Goal: Task Accomplishment & Management: Use online tool/utility

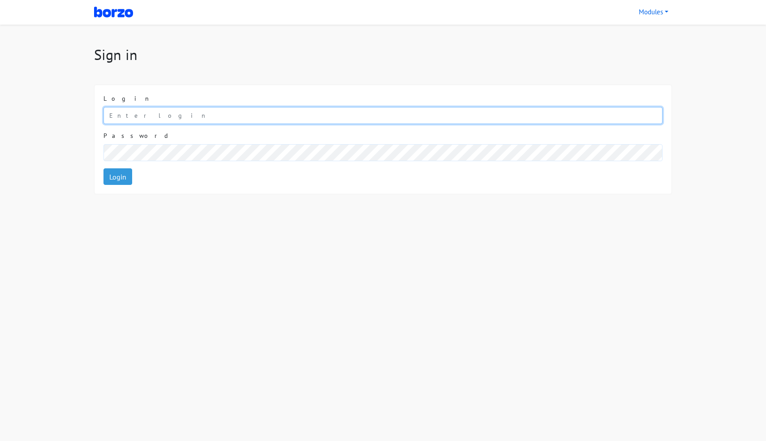
click at [184, 123] on input "email" at bounding box center [382, 115] width 559 height 17
click at [350, 115] on input "email" at bounding box center [382, 115] width 559 height 17
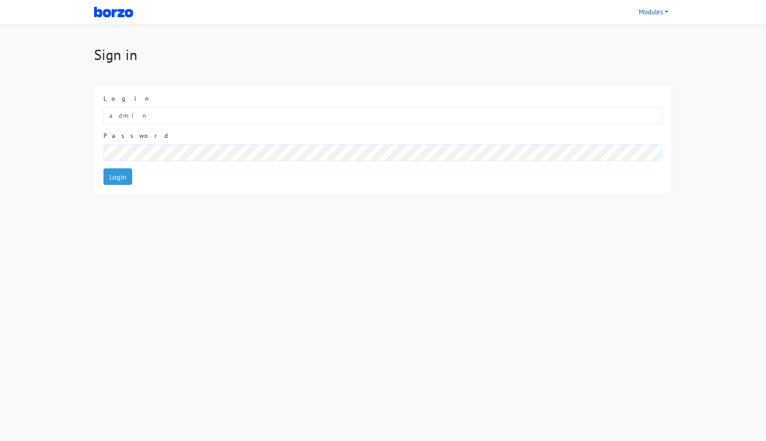
click at [650, 8] on link "Modules" at bounding box center [653, 12] width 37 height 17
click at [300, 127] on form "Login admin Password Login" at bounding box center [382, 139] width 559 height 91
click at [311, 126] on form "Login admin Password Login" at bounding box center [382, 139] width 559 height 91
click at [325, 98] on div "Login admin" at bounding box center [382, 109] width 559 height 30
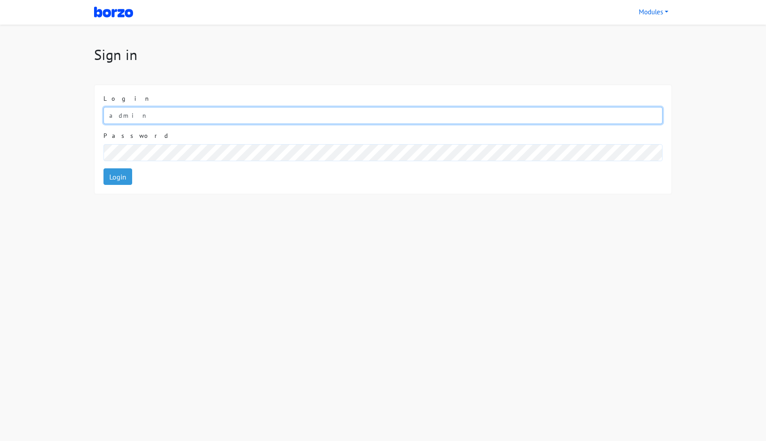
click at [324, 111] on input "admin" at bounding box center [382, 115] width 559 height 17
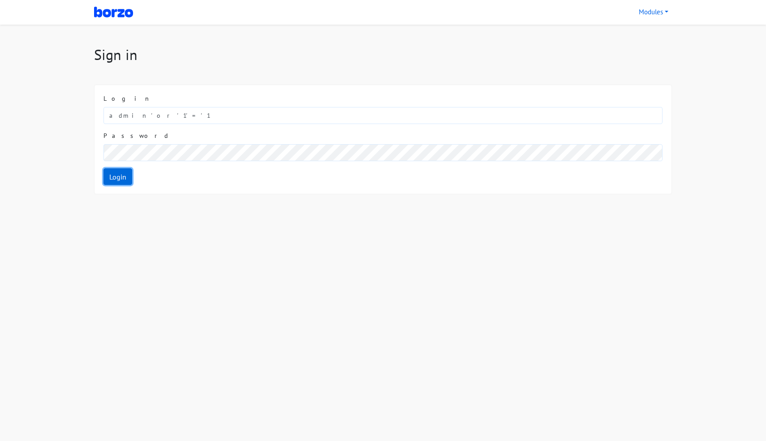
click at [117, 178] on link "Login" at bounding box center [117, 176] width 29 height 17
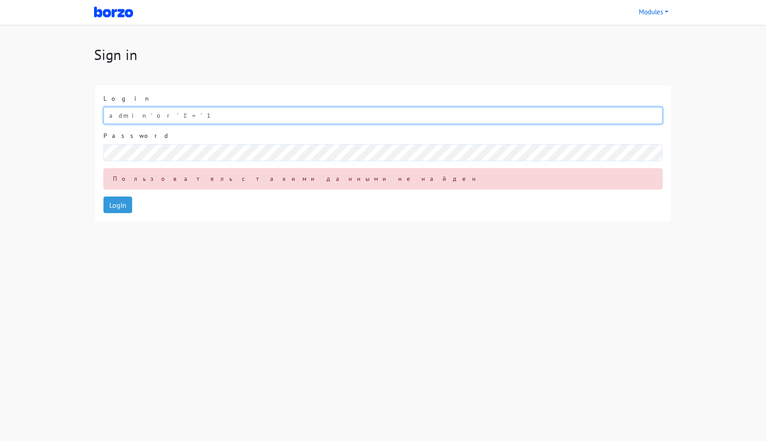
click at [200, 112] on input "admin'or'1'='1" at bounding box center [382, 115] width 559 height 17
type input "admin"
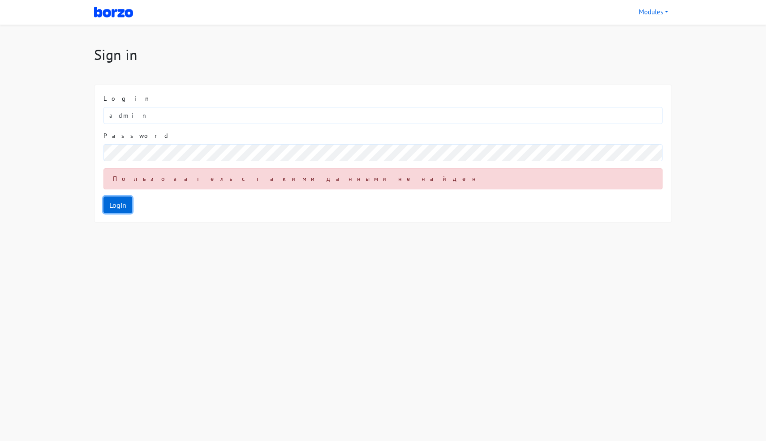
click at [113, 203] on link "Login" at bounding box center [117, 205] width 29 height 17
